Goal: Transaction & Acquisition: Purchase product/service

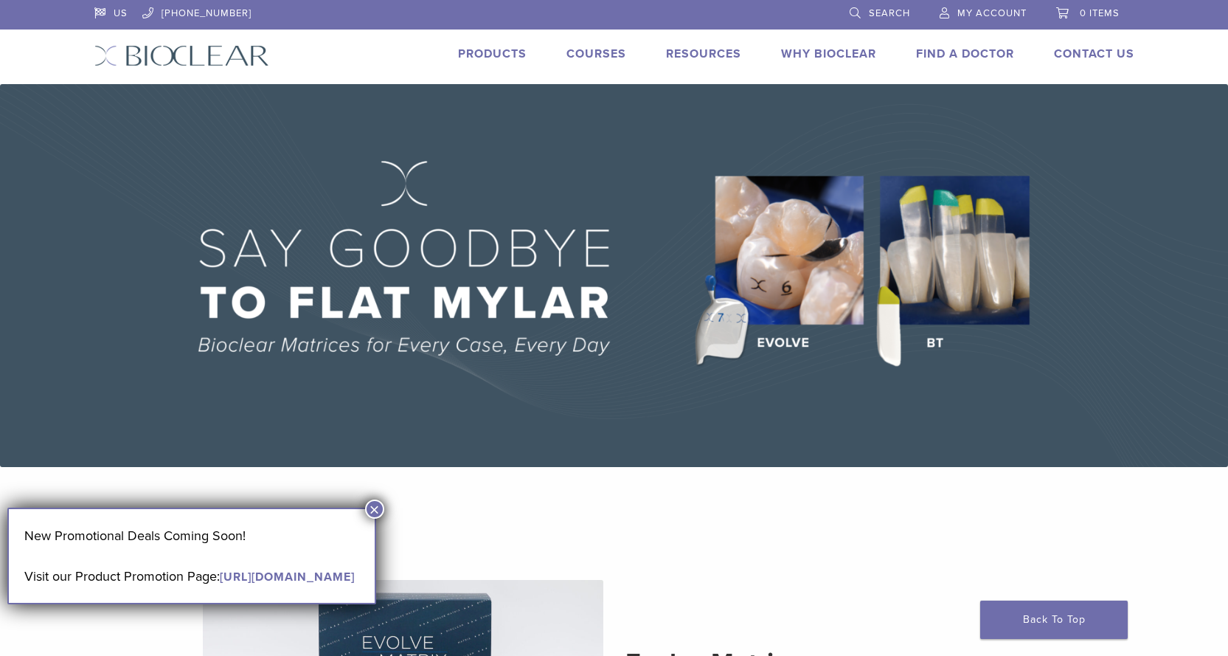
click at [501, 50] on link "Products" at bounding box center [492, 53] width 69 height 15
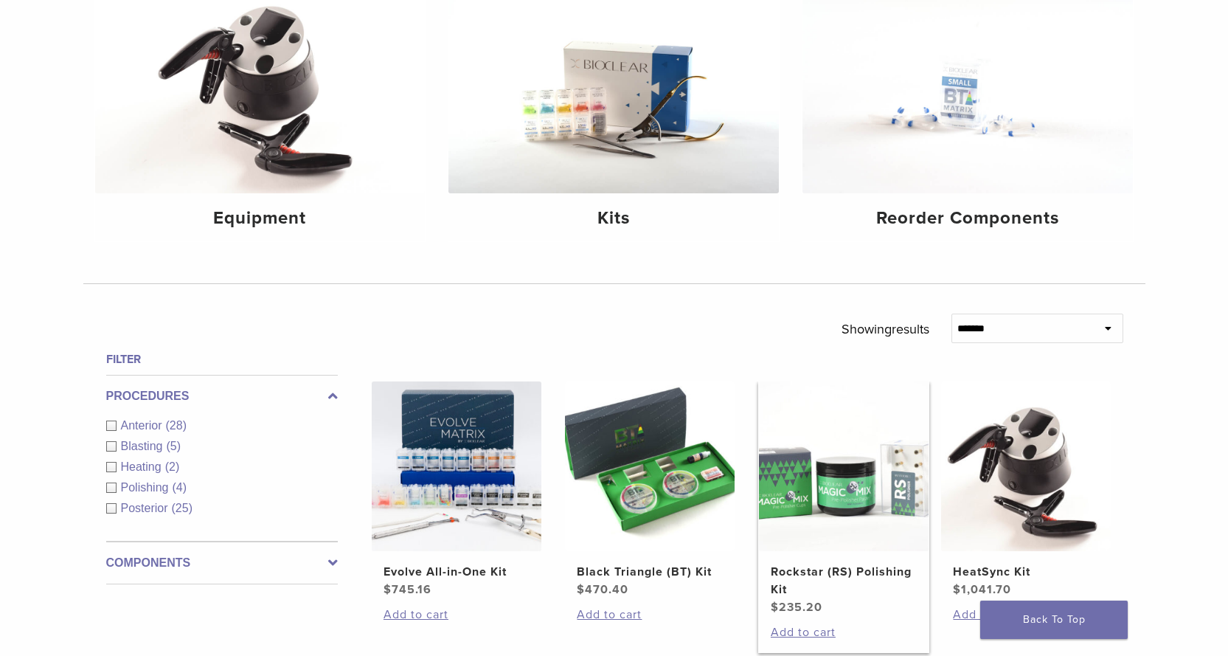
scroll to position [295, 0]
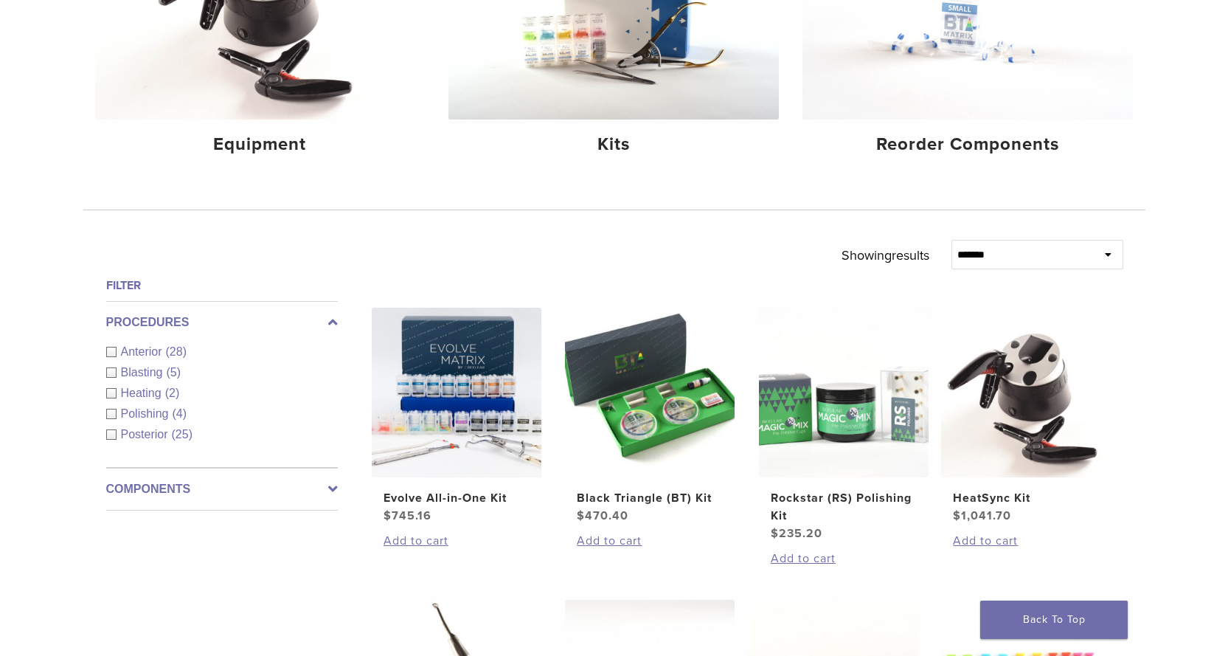
click at [118, 353] on div "Anterior (28)" at bounding box center [222, 352] width 232 height 18
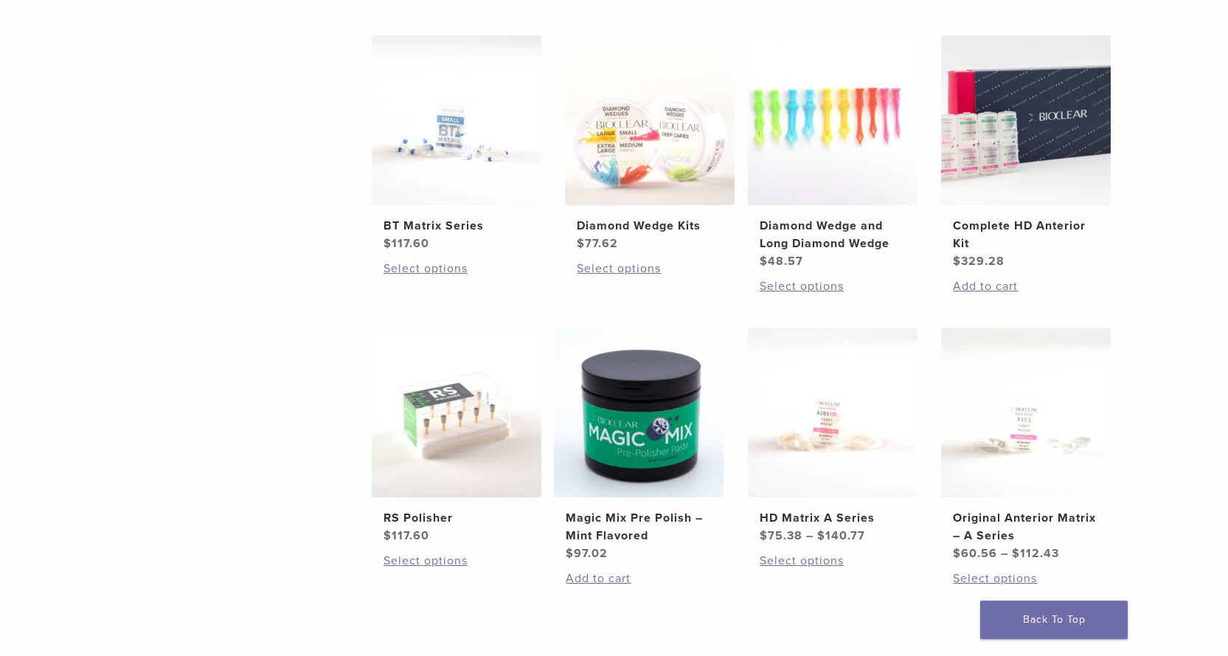
scroll to position [959, 0]
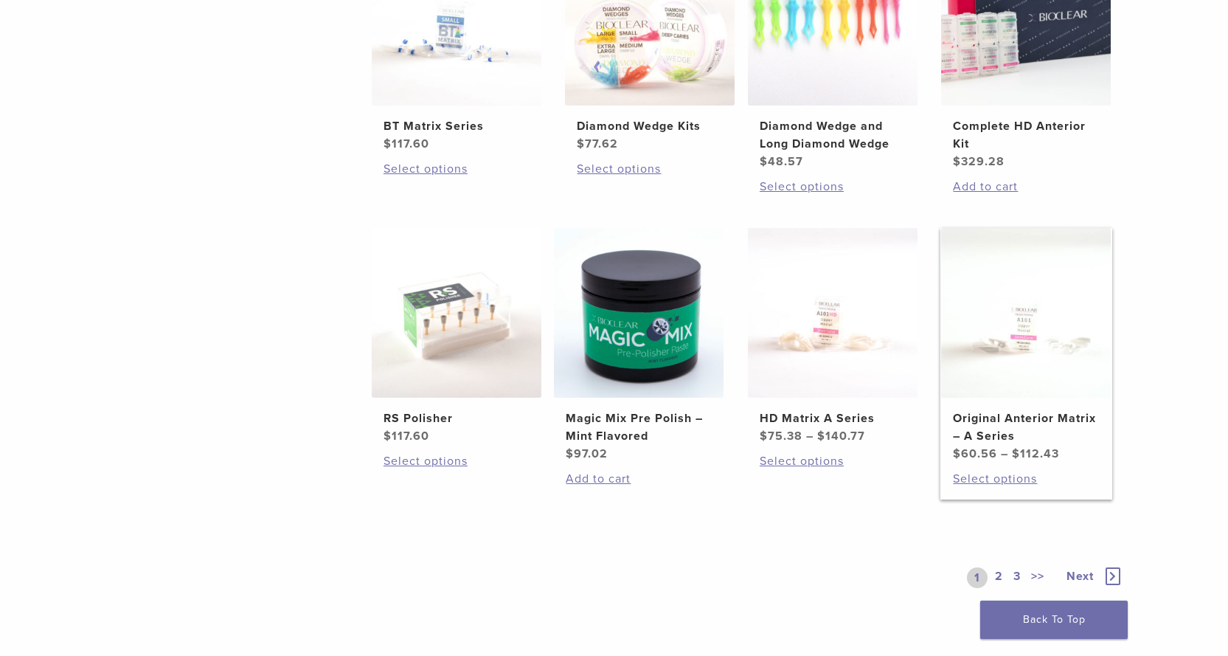
click at [967, 357] on img at bounding box center [1026, 313] width 170 height 170
click at [1000, 577] on link "2" at bounding box center [999, 577] width 14 height 21
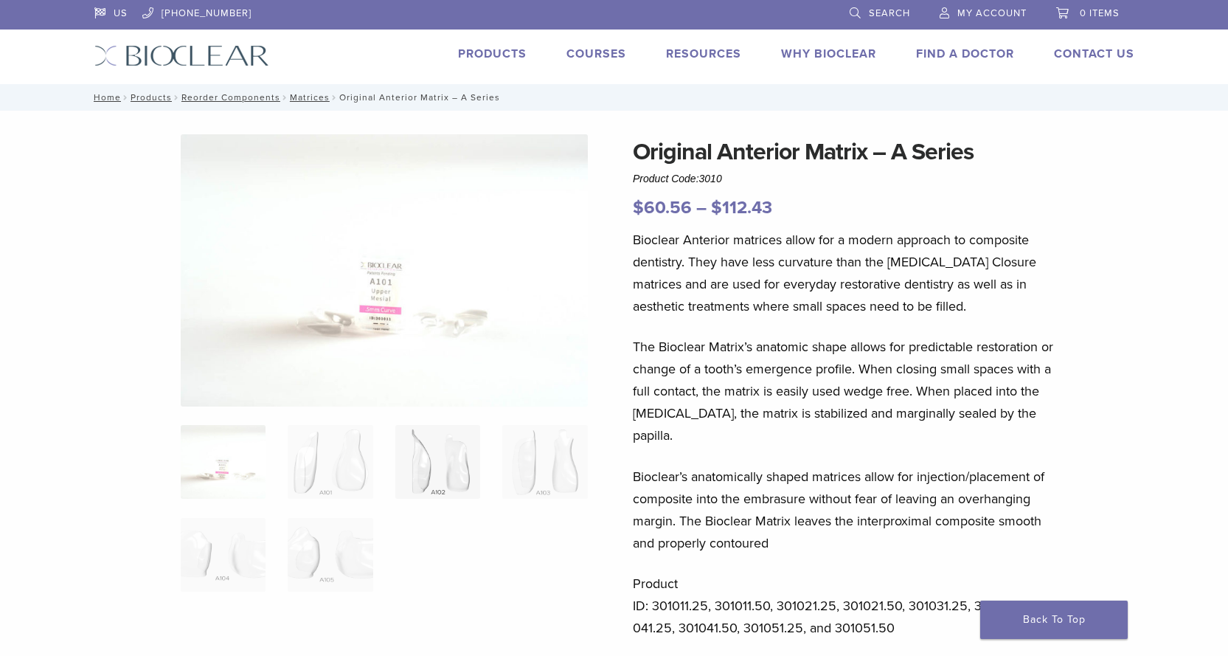
click at [423, 479] on img at bounding box center [437, 462] width 85 height 74
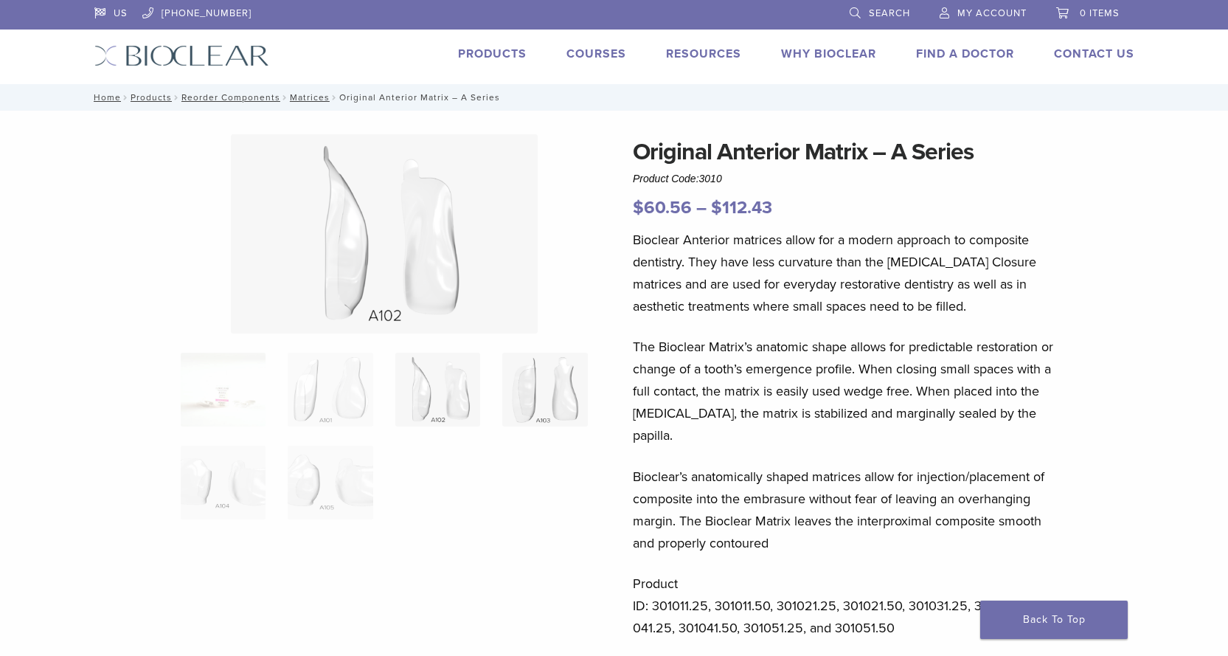
click at [544, 401] on img at bounding box center [544, 390] width 85 height 74
click at [208, 402] on img at bounding box center [223, 390] width 85 height 74
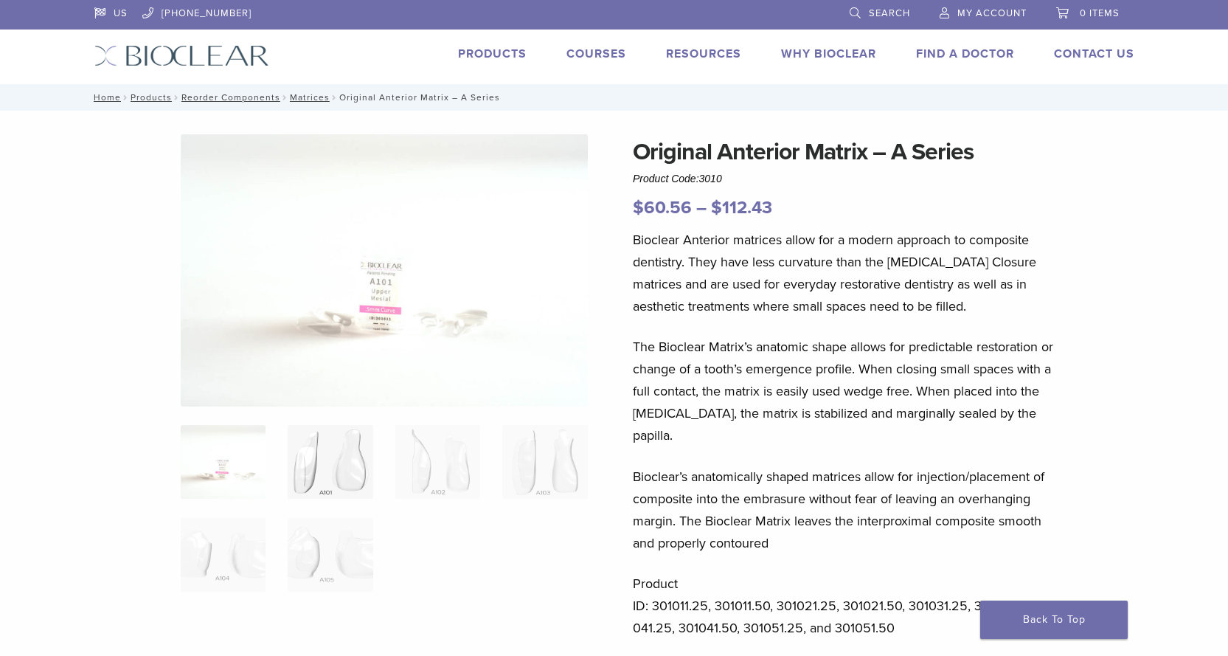
click at [359, 446] on img at bounding box center [330, 462] width 85 height 74
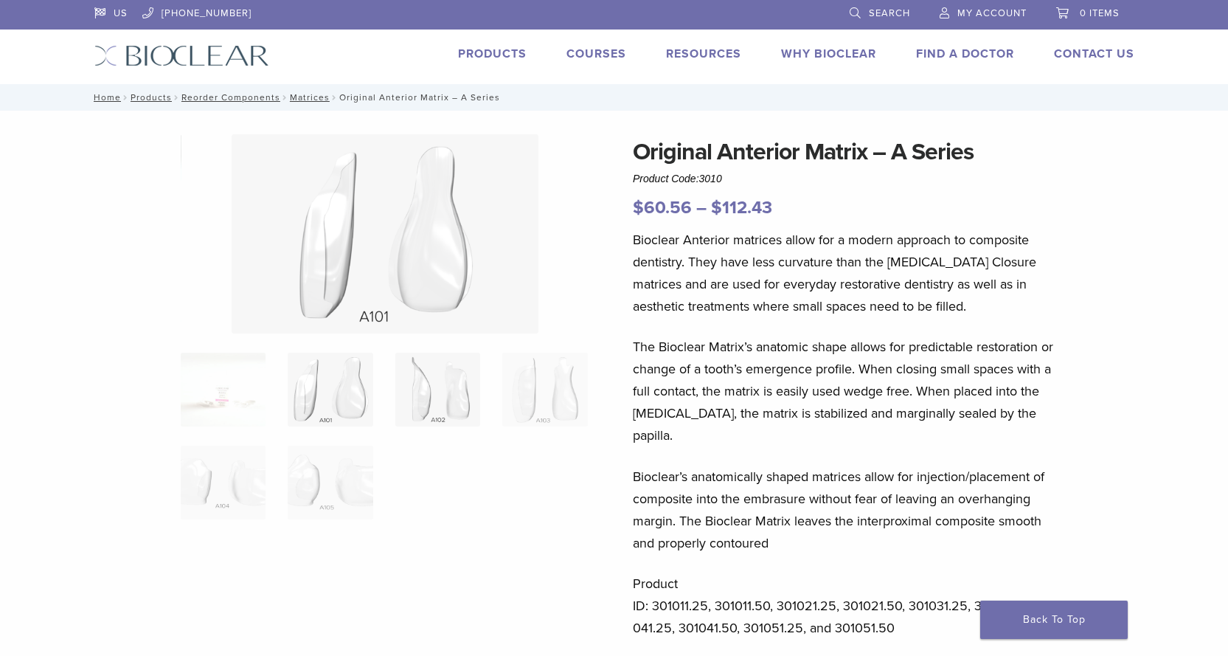
click at [440, 412] on img at bounding box center [437, 390] width 85 height 74
click at [551, 396] on img at bounding box center [544, 390] width 85 height 74
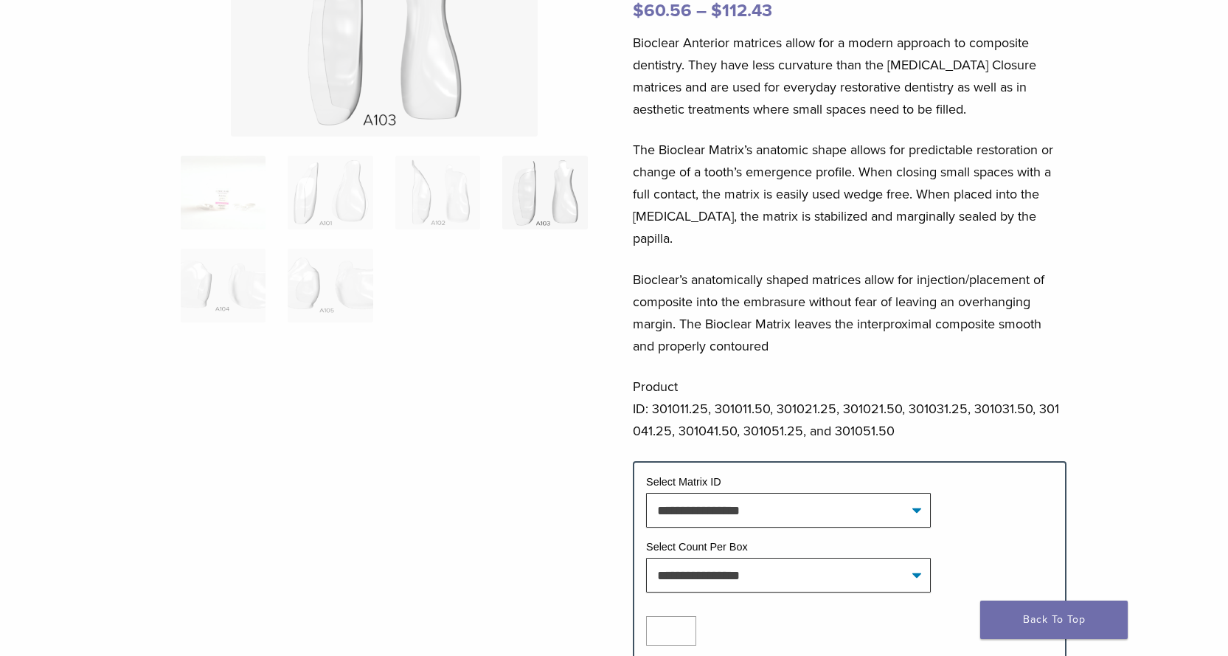
scroll to position [221, 0]
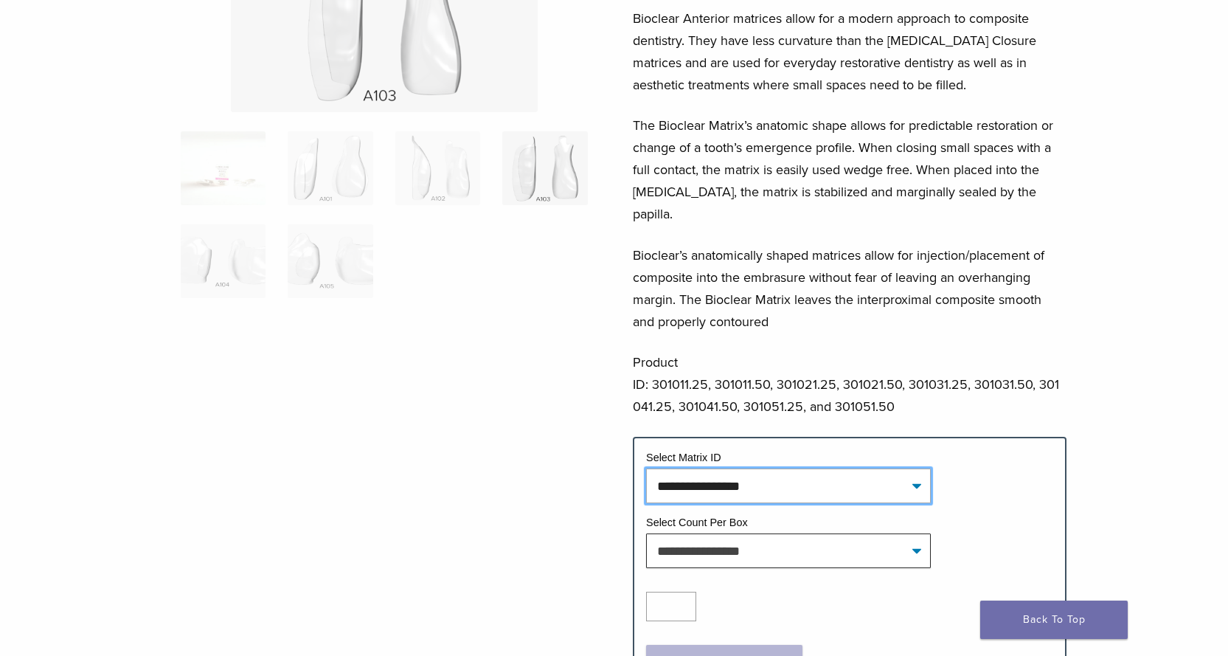
click at [671, 469] on select "**********" at bounding box center [788, 486] width 285 height 34
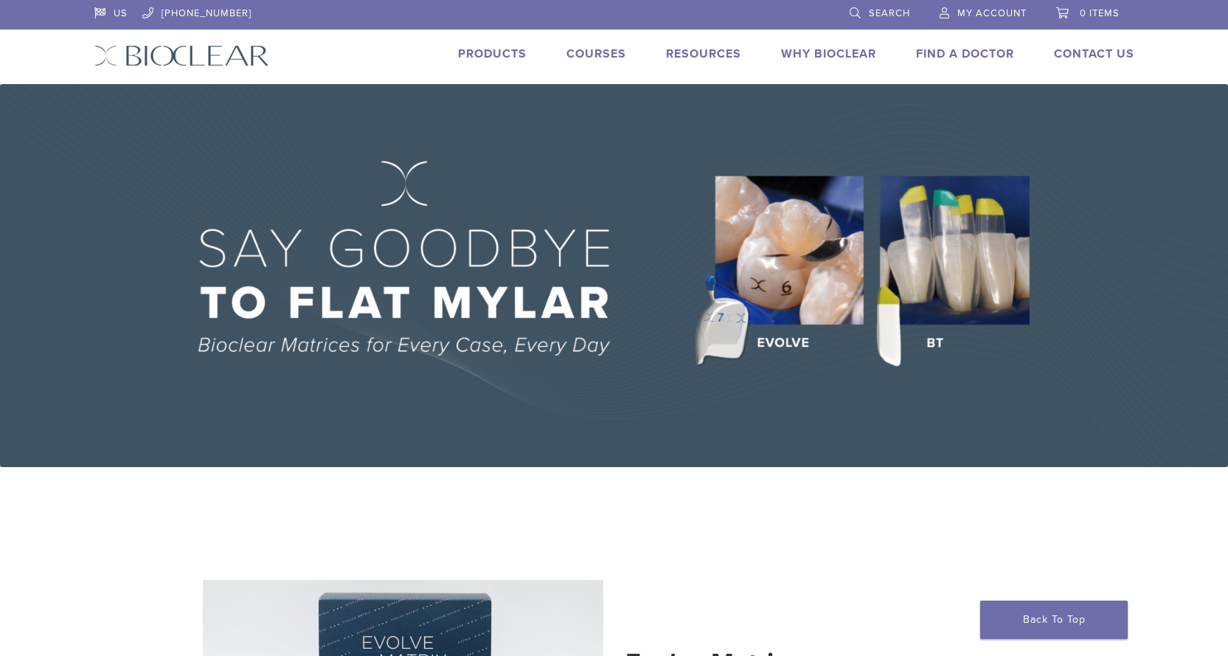
click at [965, 266] on img at bounding box center [614, 275] width 1228 height 383
